Goal: Find specific page/section: Find specific page/section

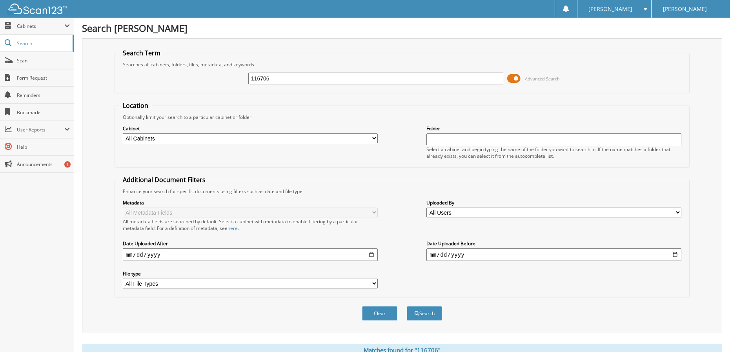
drag, startPoint x: 283, startPoint y: 75, endPoint x: 215, endPoint y: 73, distance: 68.3
click at [215, 73] on div "116706 Advanced Search" at bounding box center [402, 78] width 567 height 21
type input "115612"
click at [407, 306] on button "Search" at bounding box center [424, 313] width 35 height 15
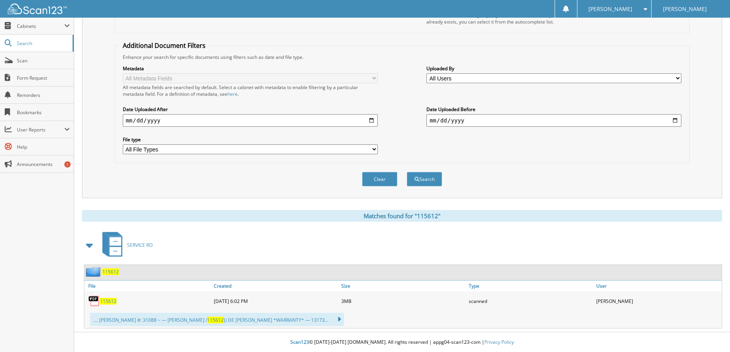
scroll to position [135, 0]
click at [109, 300] on span "115612" at bounding box center [108, 301] width 16 height 7
